Goal: Information Seeking & Learning: Compare options

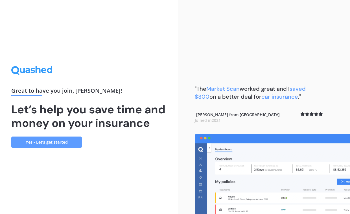
click at [48, 148] on link "Yes - Let’s get started" at bounding box center [46, 141] width 71 height 11
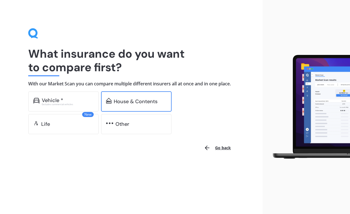
click at [141, 104] on div "House & Contents" at bounding box center [136, 101] width 44 height 6
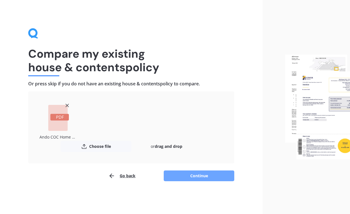
click at [196, 176] on button "Continue" at bounding box center [199, 175] width 71 height 11
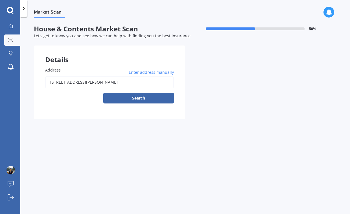
click at [65, 82] on input "[STREET_ADDRESS][PERSON_NAME]" at bounding box center [109, 82] width 129 height 12
type input "[STREET_ADDRESS][PERSON_NAME]"
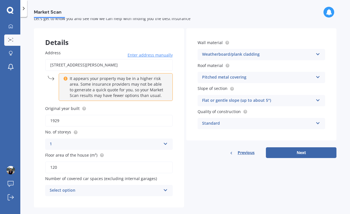
scroll to position [25, 0]
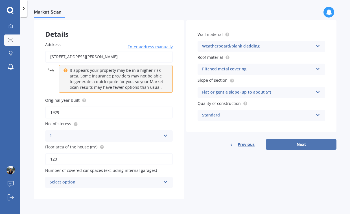
click at [296, 144] on button "Next" at bounding box center [301, 144] width 71 height 11
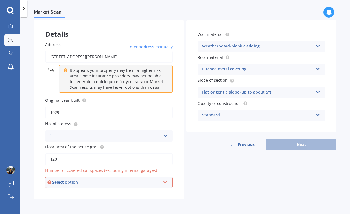
click at [147, 182] on div "Select option" at bounding box center [106, 182] width 108 height 6
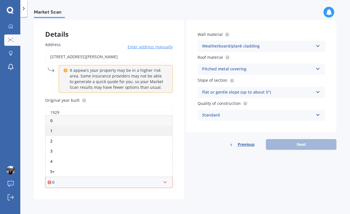
click at [106, 130] on div "1" at bounding box center [109, 131] width 126 height 10
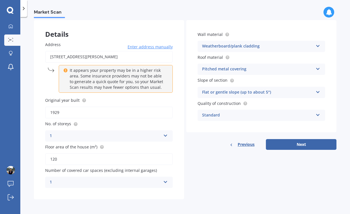
click at [164, 183] on icon at bounding box center [165, 181] width 5 height 4
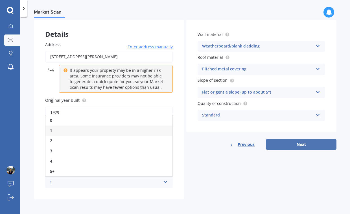
click at [287, 144] on button "Next" at bounding box center [301, 144] width 71 height 11
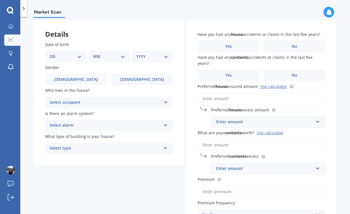
scroll to position [0, 0]
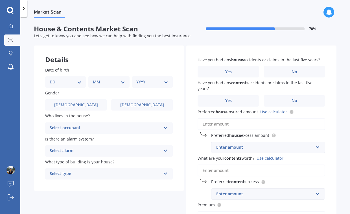
click at [57, 82] on select "DD 01 02 03 04 05 06 07 08 09 10 11 12 13 14 15 16 17 18 19 20 21 22 23 24 25 2…" at bounding box center [66, 82] width 32 height 6
select select "23"
click at [54, 79] on select "DD 01 02 03 04 05 06 07 08 09 10 11 12 13 14 15 16 17 18 19 20 21 22 23 24 25 2…" at bounding box center [66, 82] width 32 height 6
click at [111, 84] on select "MM 01 02 03 04 05 06 07 08 09 10 11 12" at bounding box center [110, 82] width 30 height 6
select select "03"
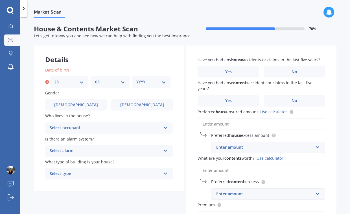
click at [95, 79] on select "MM 01 02 03 04 05 06 07 08 09 10 11 12" at bounding box center [110, 82] width 30 height 6
click at [155, 83] on select "YYYY 2009 2008 2007 2006 2005 2004 2003 2002 2001 2000 1999 1998 1997 1996 1995…" at bounding box center [151, 82] width 30 height 6
select select "1977"
click at [136, 79] on select "YYYY 2009 2008 2007 2006 2005 2004 2003 2002 2001 2000 1999 1998 1997 1996 1995…" at bounding box center [151, 82] width 30 height 6
click at [80, 105] on span "[DEMOGRAPHIC_DATA]" at bounding box center [76, 104] width 45 height 5
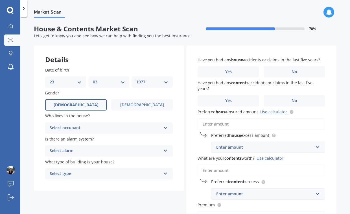
click at [0, 0] on input "[DEMOGRAPHIC_DATA]" at bounding box center [0, 0] width 0 height 0
click at [95, 127] on div "Select occupant" at bounding box center [105, 127] width 111 height 7
click at [89, 139] on div "Owner" at bounding box center [108, 139] width 127 height 10
click at [83, 152] on div "Select alarm" at bounding box center [105, 150] width 111 height 7
click at [81, 161] on div "Yes, monitored" at bounding box center [108, 162] width 127 height 10
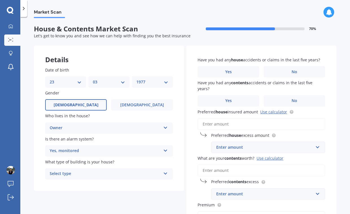
click at [82, 173] on div "Select type" at bounding box center [105, 173] width 111 height 7
click at [78, 185] on div "Freestanding" at bounding box center [108, 184] width 127 height 10
click at [299, 71] on label "No" at bounding box center [295, 71] width 62 height 11
click at [0, 0] on input "No" at bounding box center [0, 0] width 0 height 0
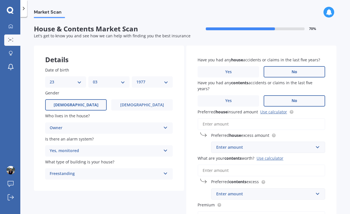
click at [293, 101] on span "No" at bounding box center [294, 100] width 6 height 5
click at [0, 0] on input "No" at bounding box center [0, 0] width 0 height 0
click at [240, 145] on div "Enter amount" at bounding box center [264, 147] width 97 height 6
type input "680000"
click at [216, 170] on input "What are your contents worth? Use calculator" at bounding box center [261, 170] width 128 height 12
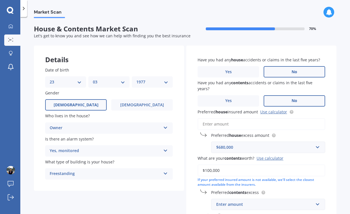
type input "$100,000"
click at [337, 182] on div "Market Scan House & Contents Market Scan 70 % Let's get to know you and see how…" at bounding box center [185, 116] width 330 height 197
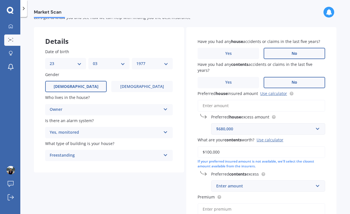
scroll to position [28, 0]
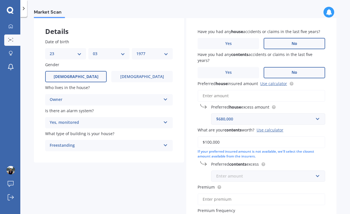
click at [315, 178] on input "text" at bounding box center [266, 175] width 109 height 11
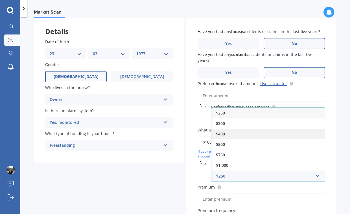
click at [280, 129] on div "$400" at bounding box center [267, 133] width 113 height 10
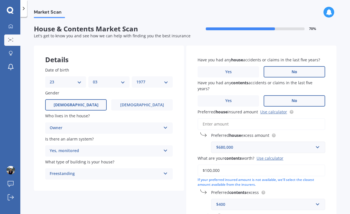
scroll to position [109, 0]
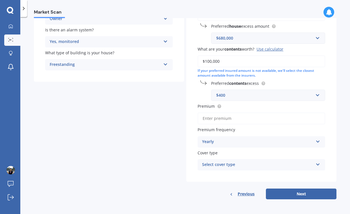
click at [229, 118] on input "Premium" at bounding box center [261, 118] width 128 height 12
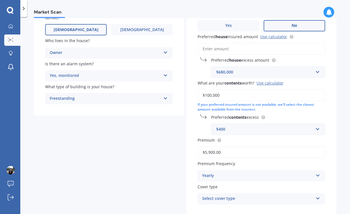
scroll to position [85, 0]
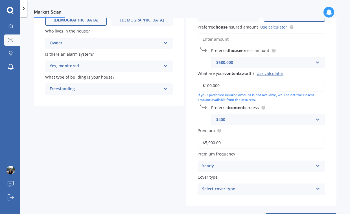
type input "$5,900.00"
click at [286, 193] on div "Select cover type House & Contents" at bounding box center [261, 188] width 128 height 11
click at [281, 199] on div "House & Contents" at bounding box center [261, 200] width 127 height 10
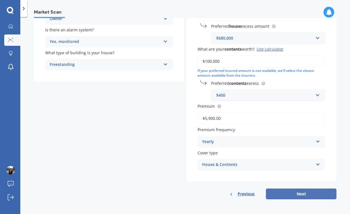
click at [295, 192] on button "Next" at bounding box center [301, 193] width 71 height 11
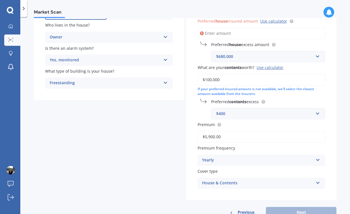
scroll to position [62, 0]
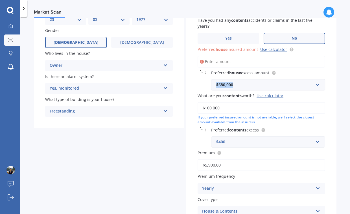
drag, startPoint x: 237, startPoint y: 85, endPoint x: 212, endPoint y: 85, distance: 24.6
click at [212, 85] on div "$680,000 $680,000 $300 $400 $500 $750 $1,000 $2,000 $2,500" at bounding box center [268, 84] width 114 height 11
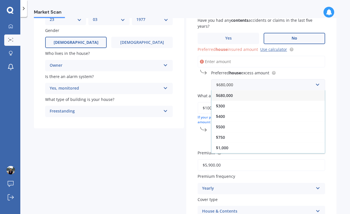
click at [218, 64] on input "Preferred house insured amount Use calculator" at bounding box center [261, 62] width 128 height 12
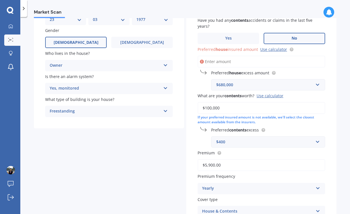
paste input "$05,661,220"
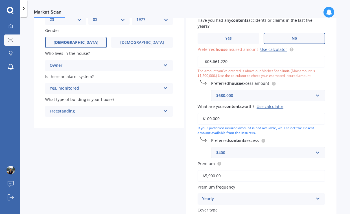
drag, startPoint x: 216, startPoint y: 63, endPoint x: 192, endPoint y: 62, distance: 23.7
click at [193, 63] on div "Have you had any house accidents or claims in the last five years? Yes No Have …" at bounding box center [261, 111] width 150 height 256
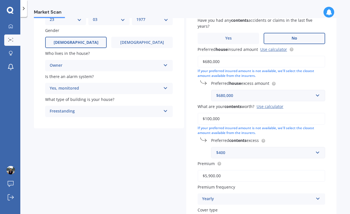
type input "$680,000"
drag, startPoint x: 248, startPoint y: 95, endPoint x: 214, endPoint y: 95, distance: 33.3
click at [214, 95] on div "$680,000 $680,000 $300 $400 $500 $750 $1,000 $2,000 $2,500" at bounding box center [268, 95] width 114 height 11
type input "400"
click at [330, 90] on div "Have you had any house accidents or claims in the last five years? Yes No Have …" at bounding box center [261, 111] width 150 height 256
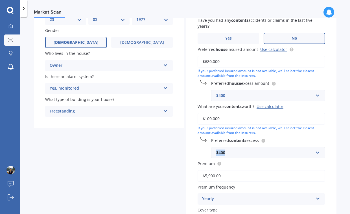
drag, startPoint x: 232, startPoint y: 152, endPoint x: 203, endPoint y: 151, distance: 29.9
click at [205, 152] on div "Preferred contents excess $400 $250 $300 $400 $500 $750 $1,000 $2,000" at bounding box center [261, 147] width 128 height 21
click at [242, 151] on div "$400" at bounding box center [264, 152] width 97 height 6
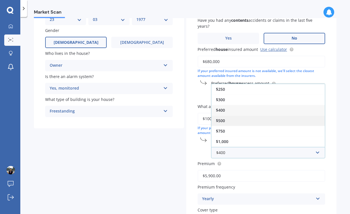
click at [235, 119] on div "$500" at bounding box center [267, 120] width 113 height 10
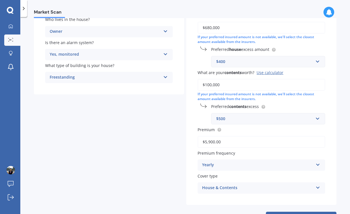
scroll to position [119, 0]
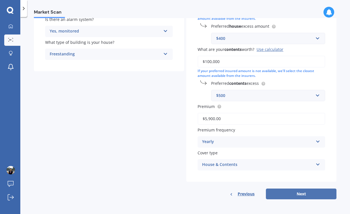
click at [302, 194] on button "Next" at bounding box center [301, 193] width 71 height 11
select select "23"
select select "03"
select select "1977"
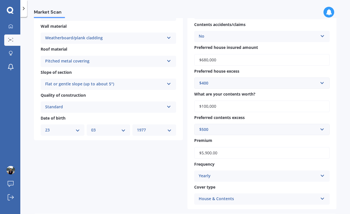
scroll to position [226, 0]
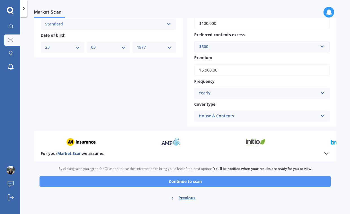
click at [169, 180] on button "Continue to scan" at bounding box center [184, 181] width 291 height 11
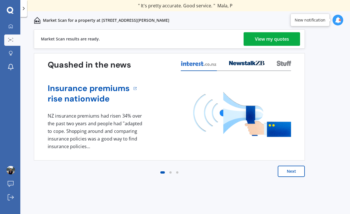
click at [265, 37] on div "View my quotes" at bounding box center [272, 39] width 34 height 14
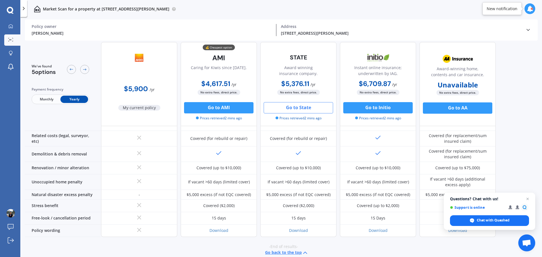
scroll to position [230, 0]
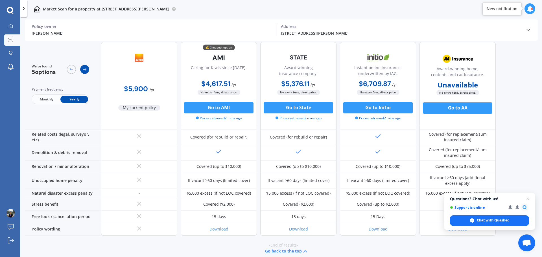
click at [84, 71] on icon at bounding box center [84, 69] width 5 height 5
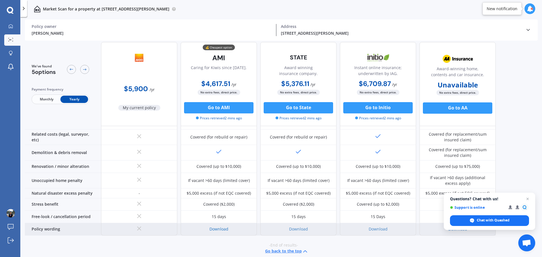
click at [221, 213] on link "Download" at bounding box center [218, 228] width 19 height 5
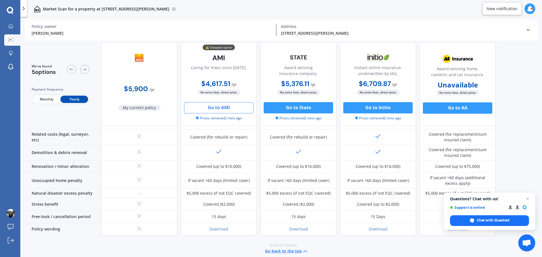
click at [225, 106] on button "Go to AMI" at bounding box center [218, 107] width 69 height 11
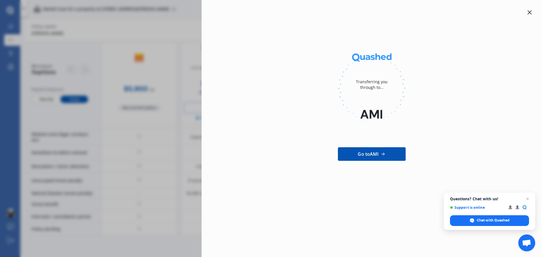
click at [350, 12] on icon at bounding box center [529, 12] width 5 height 5
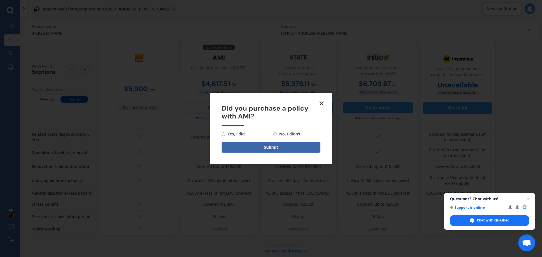
click at [275, 135] on input "No, I didn't" at bounding box center [275, 134] width 4 height 4
radio input "true"
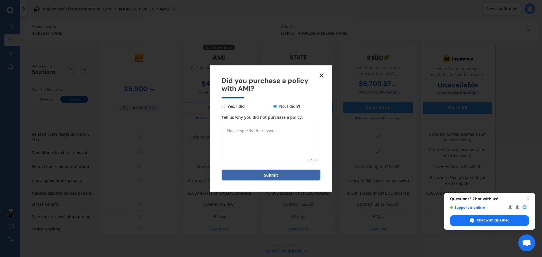
click at [321, 75] on line at bounding box center [321, 75] width 3 height 3
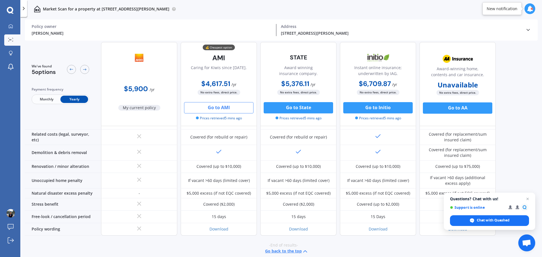
click at [139, 57] on img at bounding box center [138, 58] width 37 height 14
click at [48, 98] on span "Monthly" at bounding box center [47, 99] width 28 height 7
click at [350, 8] on div at bounding box center [531, 9] width 2 height 2
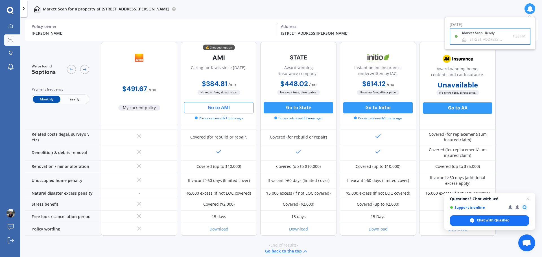
click at [350, 36] on div "Market Scan Ready" at bounding box center [481, 34] width 39 height 6
click at [78, 100] on span "Yearly" at bounding box center [74, 99] width 28 height 7
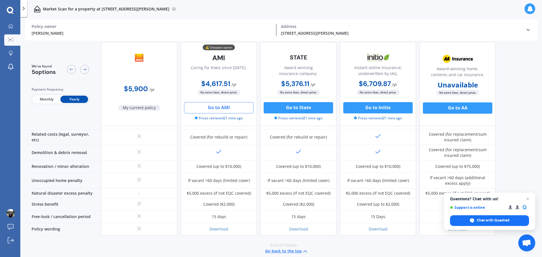
click at [350, 26] on div "[PERSON_NAME] Policy owner [STREET_ADDRESS][PERSON_NAME] Address" at bounding box center [281, 29] width 499 height 21
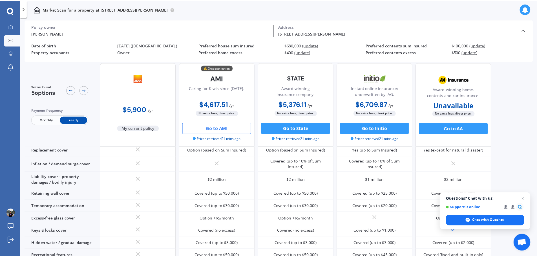
scroll to position [0, 0]
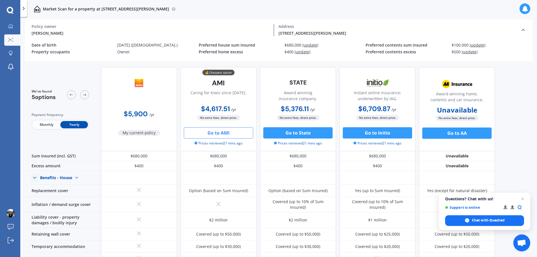
drag, startPoint x: 17, startPoint y: 3, endPoint x: 509, endPoint y: 252, distance: 551.4
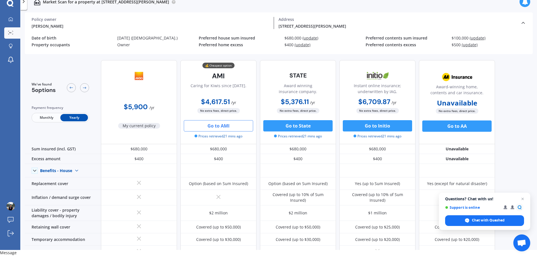
scroll to position [9, 0]
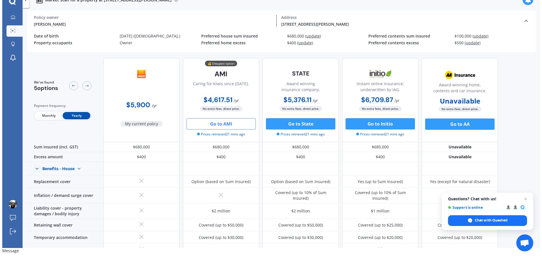
scroll to position [0, 0]
